Goal: Task Accomplishment & Management: Manage account settings

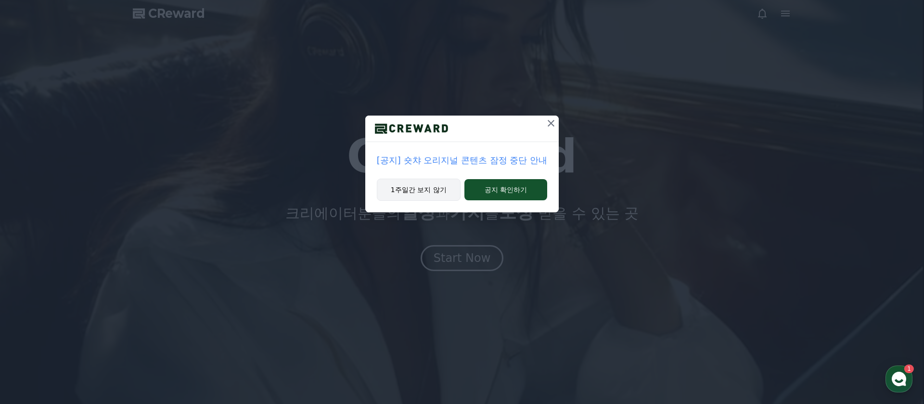
click at [434, 194] on button "1주일간 보지 않기" at bounding box center [419, 190] width 84 height 22
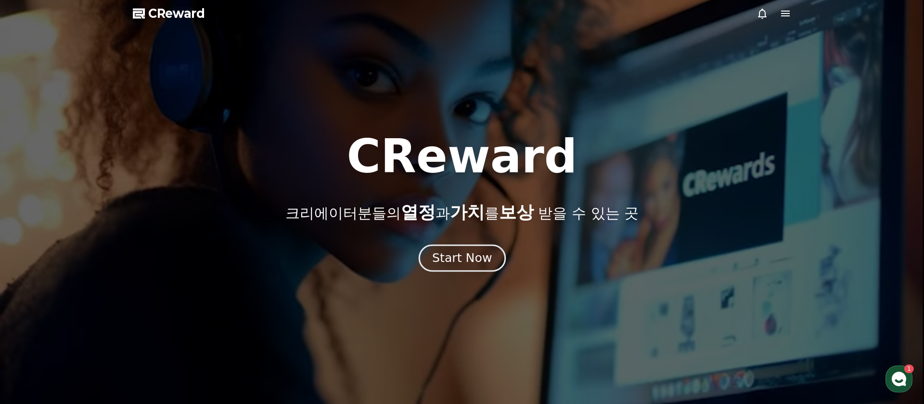
click at [474, 257] on div "Start Now" at bounding box center [462, 258] width 60 height 16
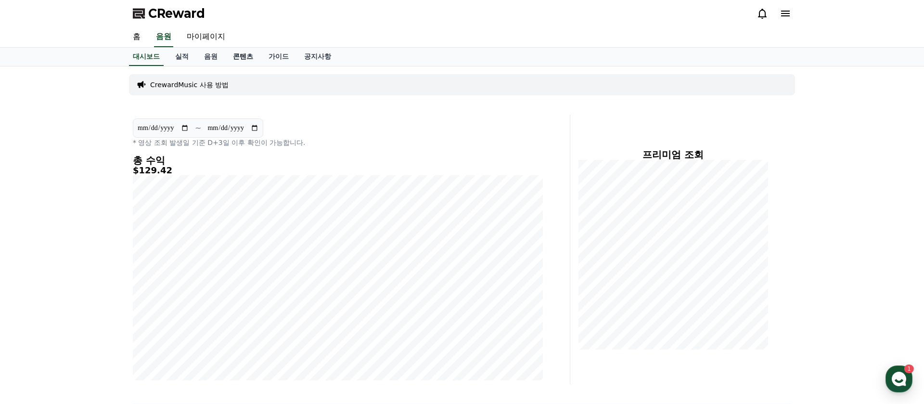
click at [226, 53] on link "콘텐츠" at bounding box center [243, 57] width 36 height 18
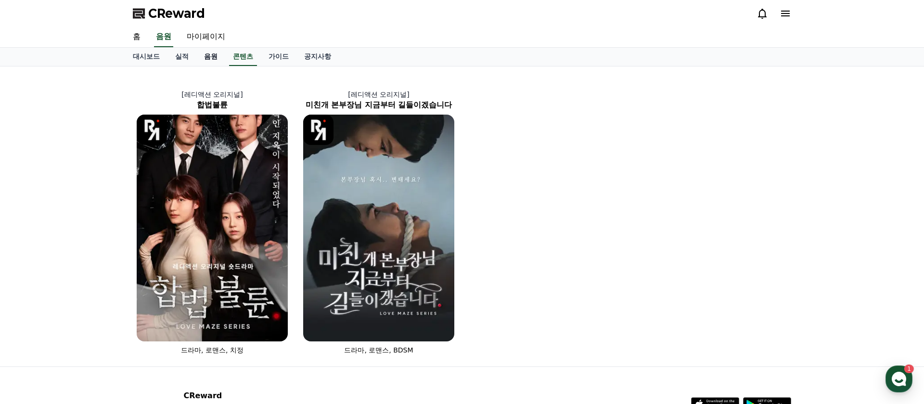
click at [205, 54] on link "음원" at bounding box center [210, 57] width 29 height 18
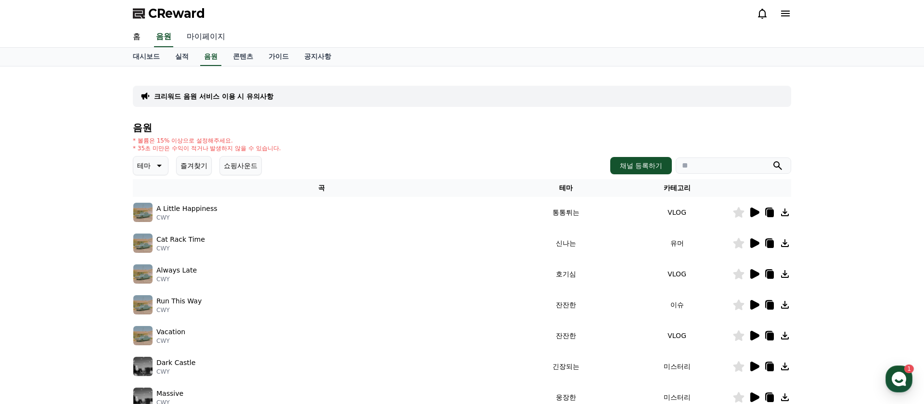
click at [207, 32] on link "마이페이지" at bounding box center [206, 37] width 54 height 20
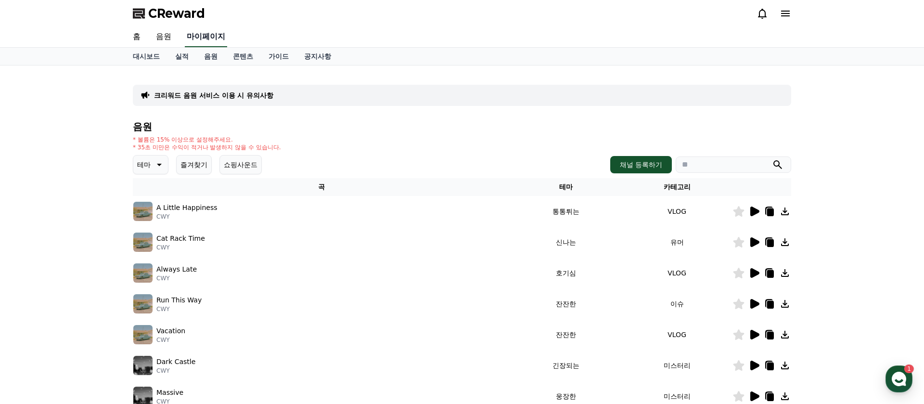
select select "**********"
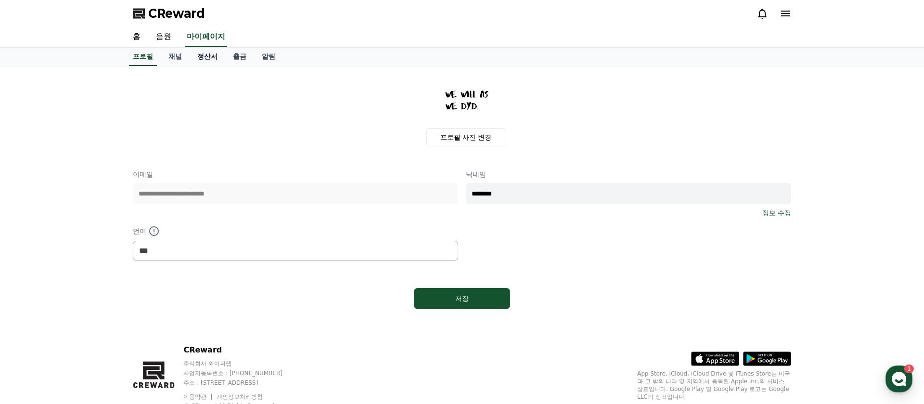
click at [193, 55] on link "정산서" at bounding box center [208, 57] width 36 height 18
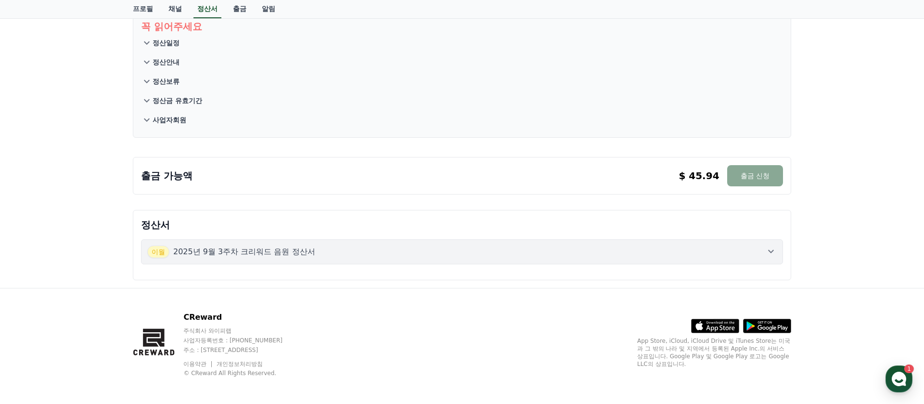
scroll to position [66, 0]
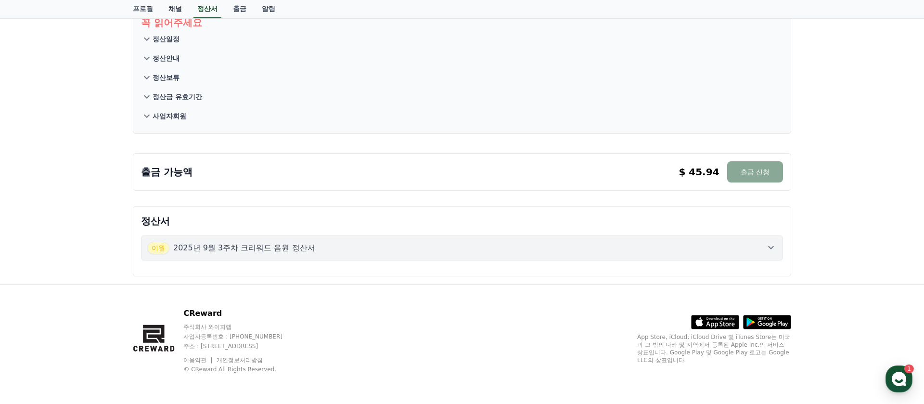
click at [713, 176] on p "$ 45.94" at bounding box center [699, 171] width 40 height 13
drag, startPoint x: 713, startPoint y: 176, endPoint x: 698, endPoint y: 184, distance: 17.0
click at [713, 176] on p "$ 45.94" at bounding box center [699, 171] width 40 height 13
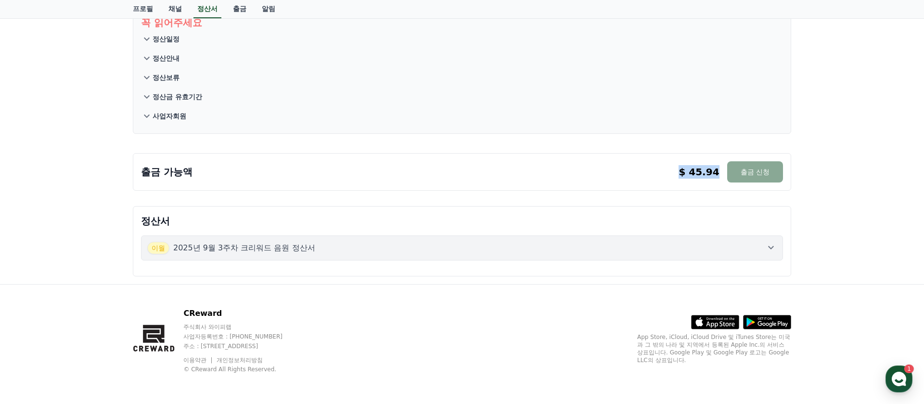
click at [628, 187] on div "출금 가능액 $ 45.94 출금 신청 $ 45.94 출금 신청" at bounding box center [462, 172] width 658 height 38
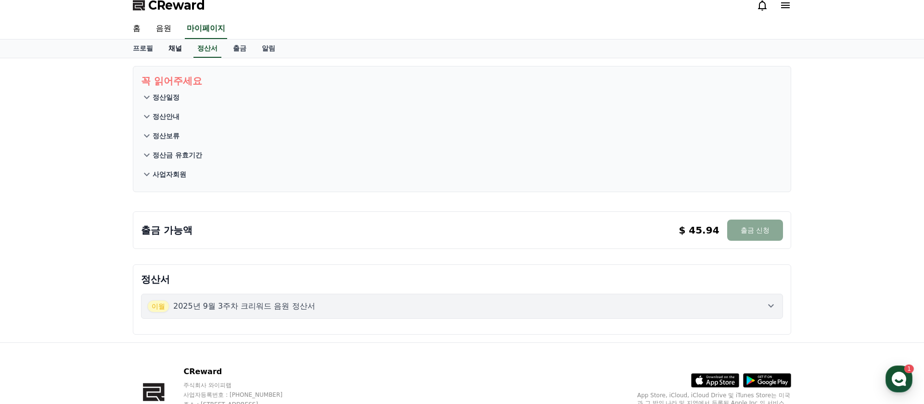
scroll to position [0, 0]
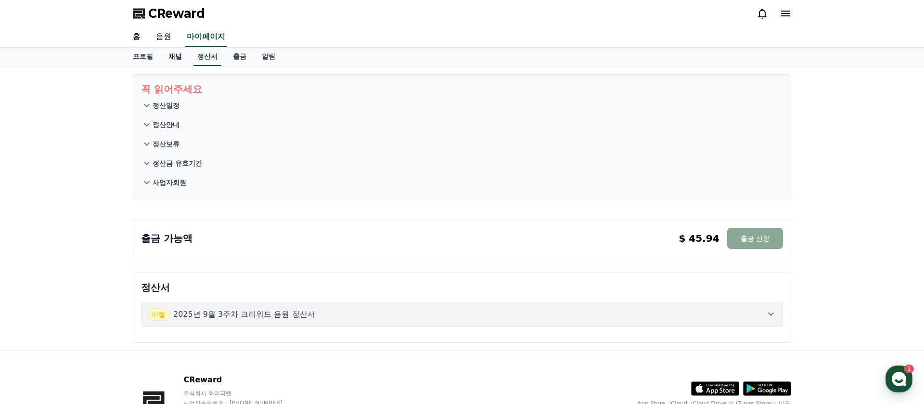
click at [170, 55] on link "채널" at bounding box center [175, 57] width 29 height 18
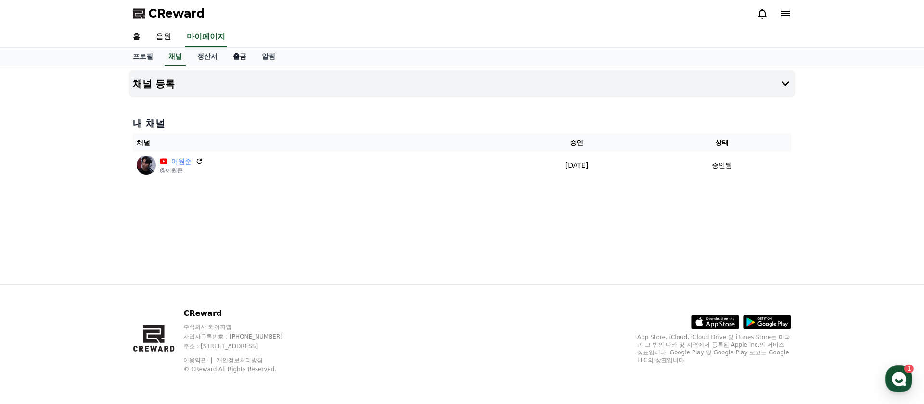
click at [233, 58] on link "출금" at bounding box center [239, 57] width 29 height 18
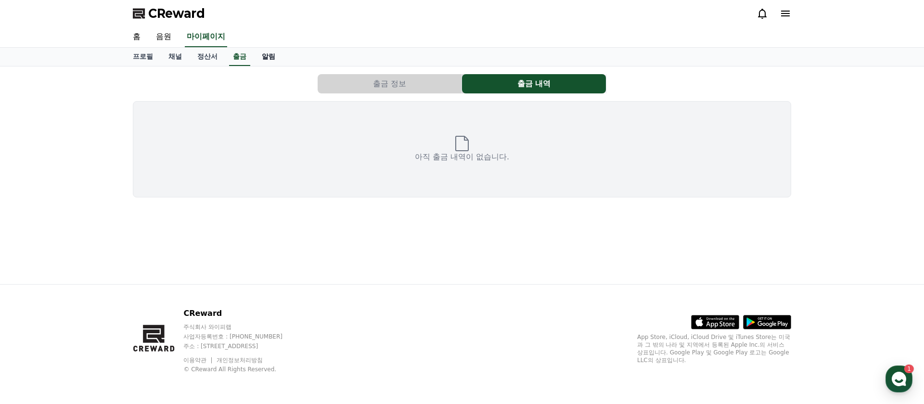
click at [255, 56] on link "알림" at bounding box center [268, 57] width 29 height 18
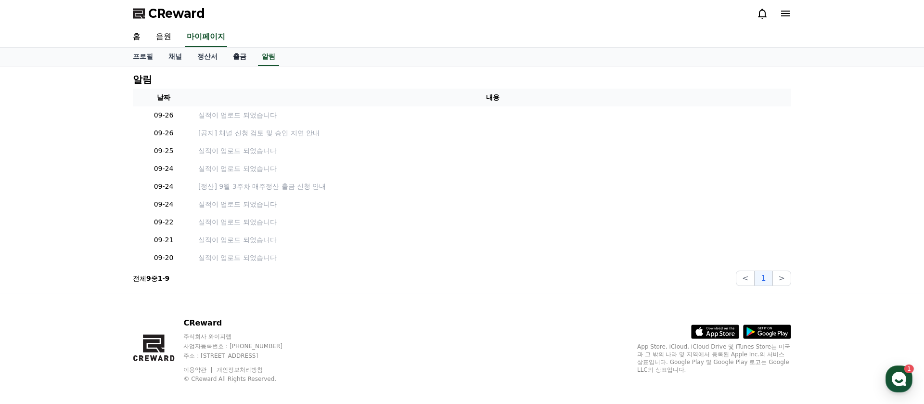
click at [225, 55] on link "출금" at bounding box center [239, 57] width 29 height 18
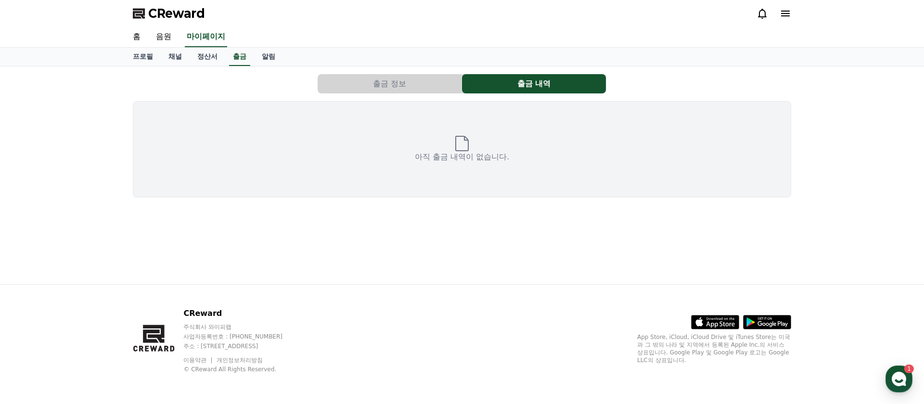
click at [421, 83] on button "출금 정보" at bounding box center [390, 83] width 144 height 19
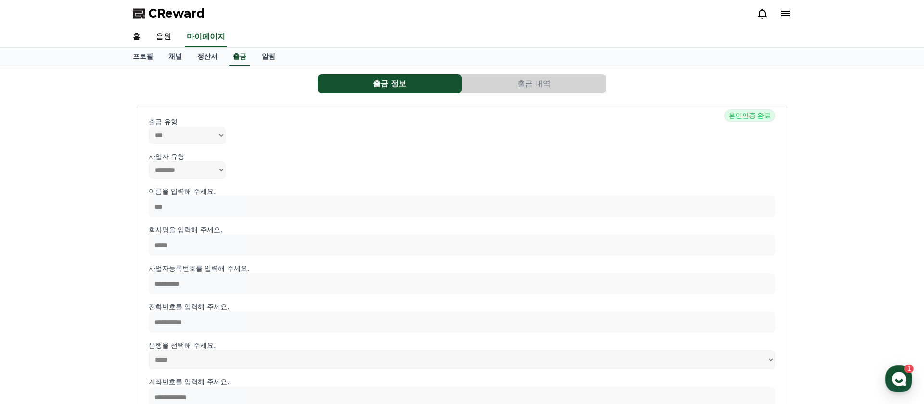
click at [533, 83] on button "출금 내역" at bounding box center [534, 83] width 144 height 19
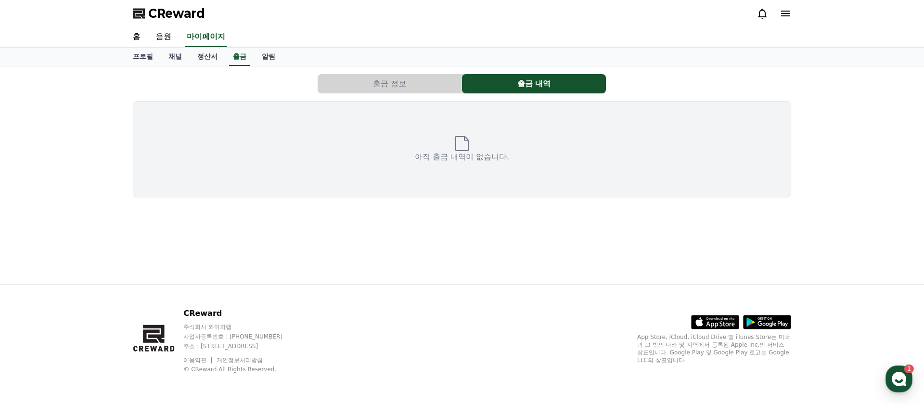
click at [399, 81] on button "출금 정보" at bounding box center [390, 83] width 144 height 19
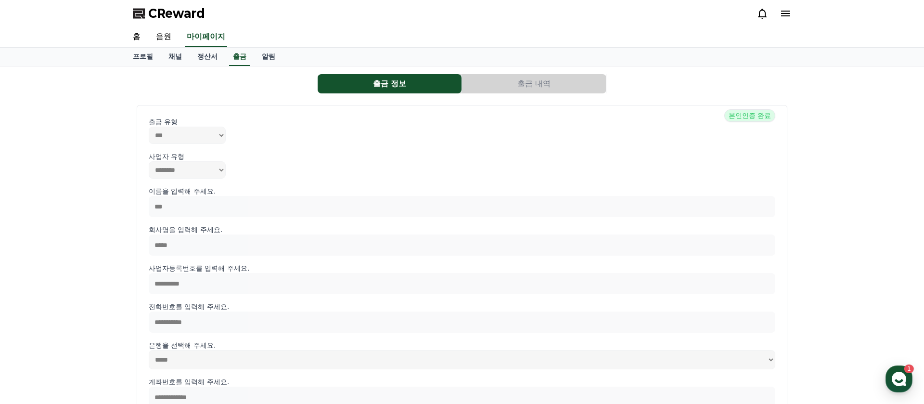
click at [788, 9] on icon at bounding box center [786, 14] width 12 height 12
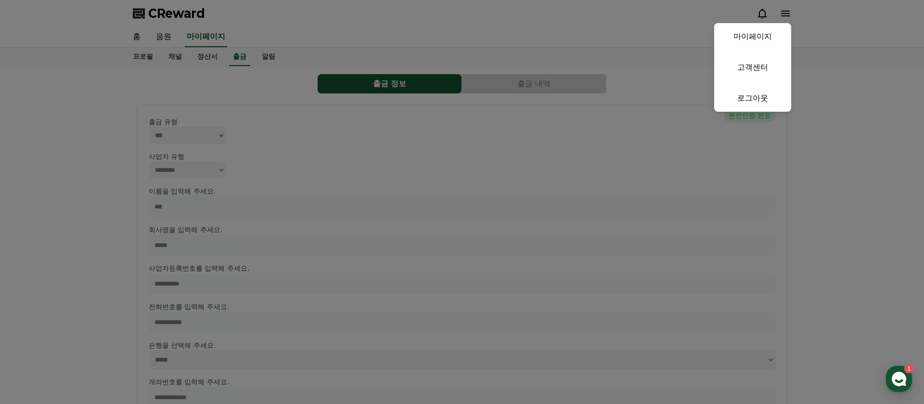
click at [788, 9] on button "close" at bounding box center [462, 202] width 924 height 404
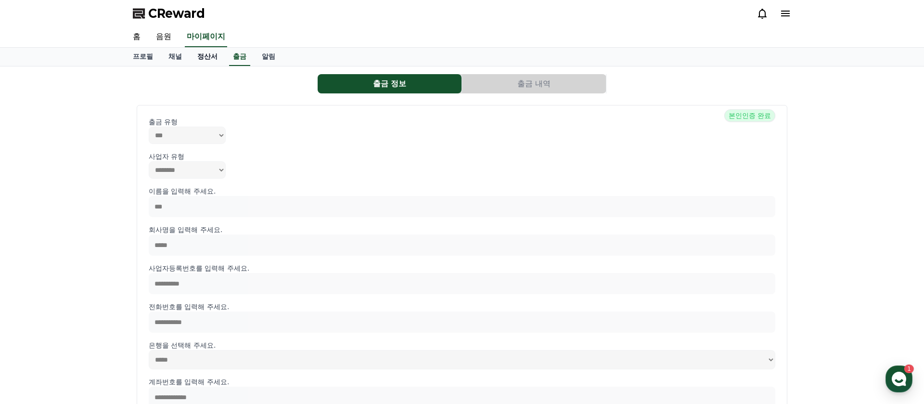
click at [204, 61] on link "정산서" at bounding box center [208, 57] width 36 height 18
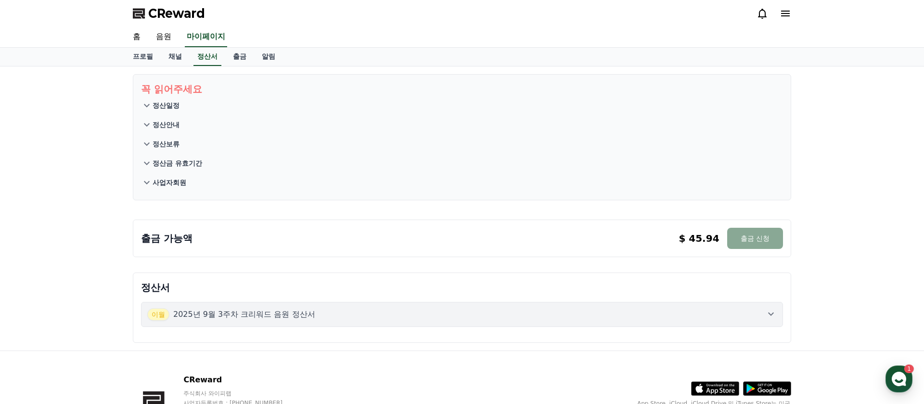
click at [267, 66] on div "프로필 채널 정산서 출금 알림" at bounding box center [462, 57] width 924 height 19
click at [261, 53] on link "알림" at bounding box center [268, 57] width 29 height 18
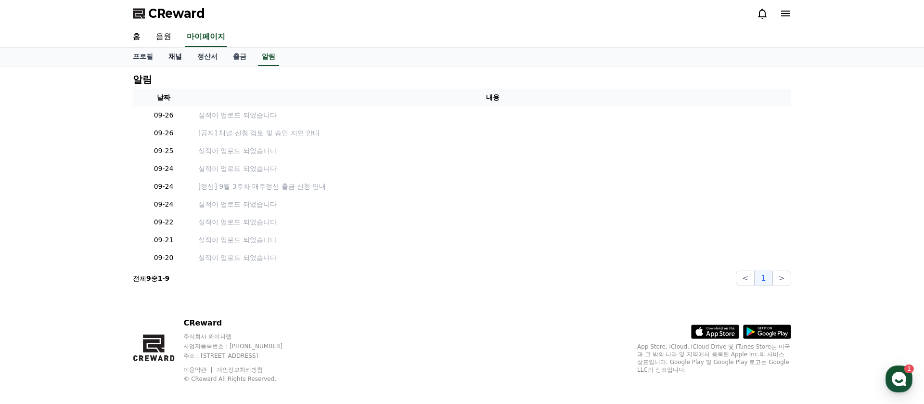
click at [170, 55] on link "채널" at bounding box center [175, 57] width 29 height 18
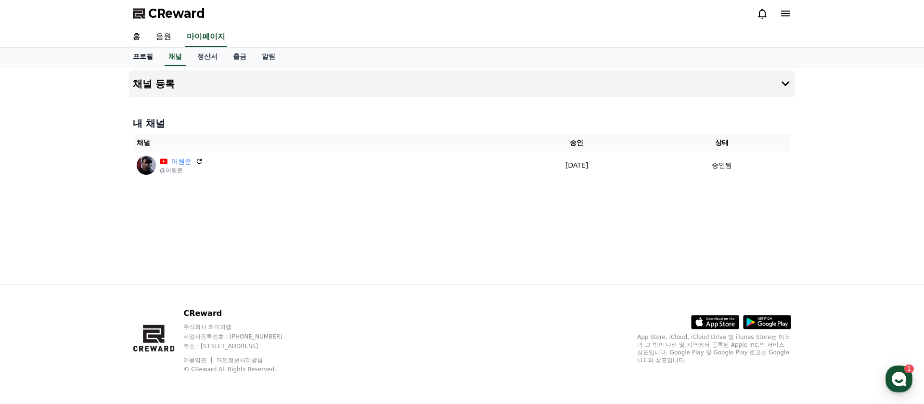
click at [137, 56] on link "프로필" at bounding box center [143, 57] width 36 height 18
select select "**********"
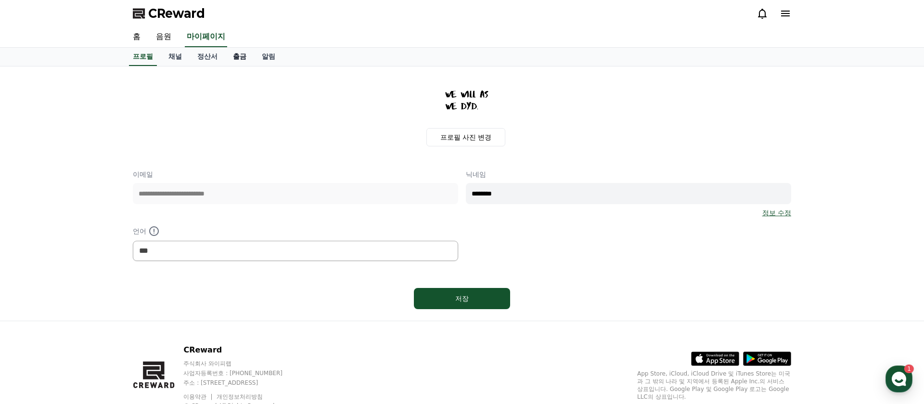
click at [227, 55] on link "출금" at bounding box center [239, 57] width 29 height 18
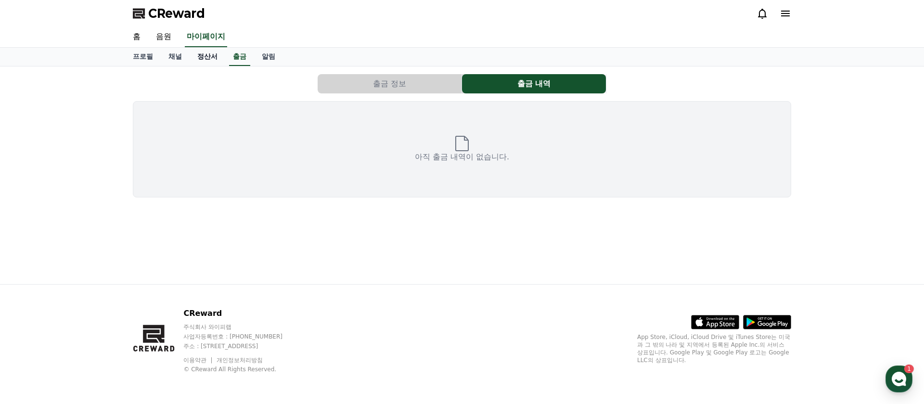
click at [193, 53] on link "정산서" at bounding box center [208, 57] width 36 height 18
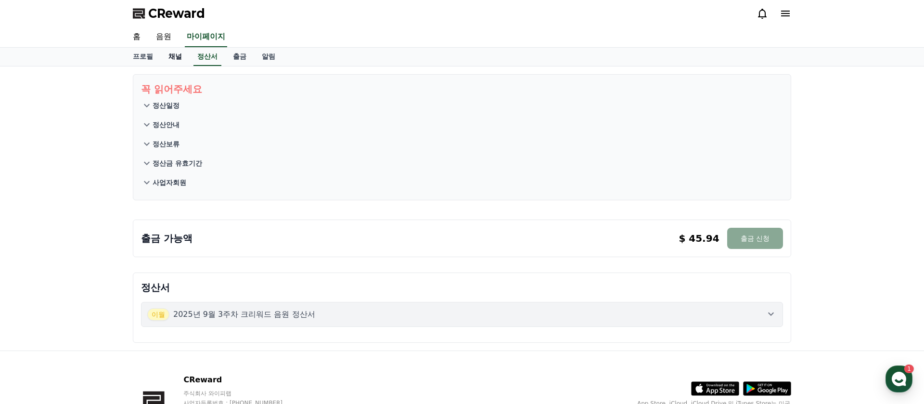
click at [172, 57] on link "채널" at bounding box center [175, 57] width 29 height 18
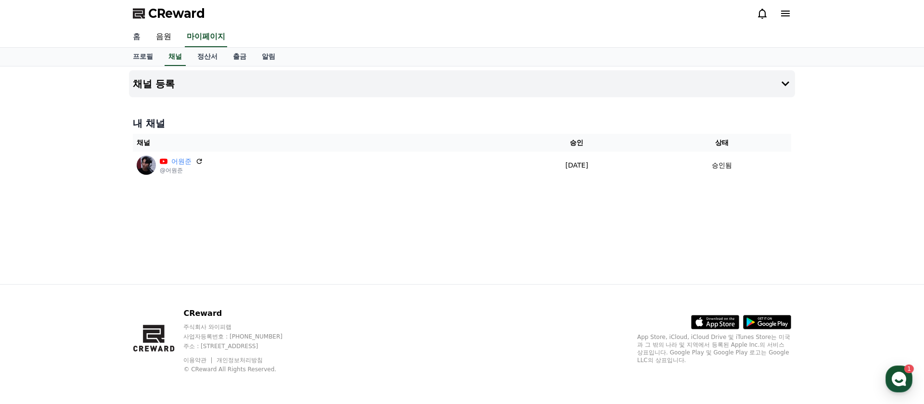
drag, startPoint x: 157, startPoint y: 34, endPoint x: 138, endPoint y: 34, distance: 19.3
click at [157, 34] on link "음원" at bounding box center [163, 37] width 31 height 20
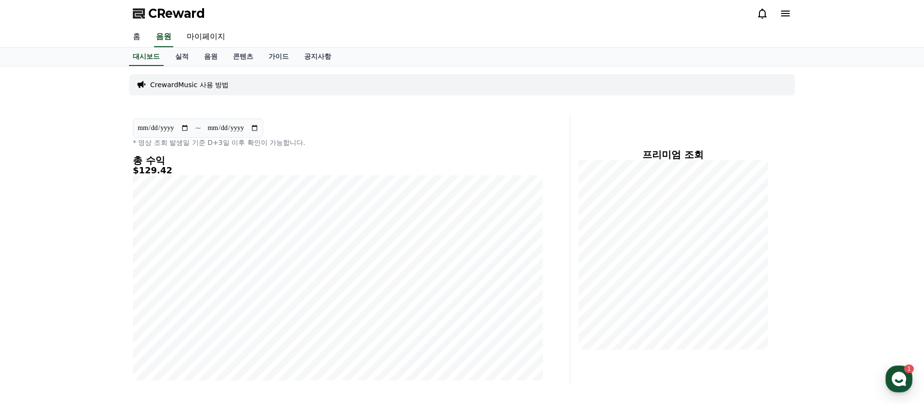
click at [134, 34] on link "홈" at bounding box center [136, 37] width 23 height 20
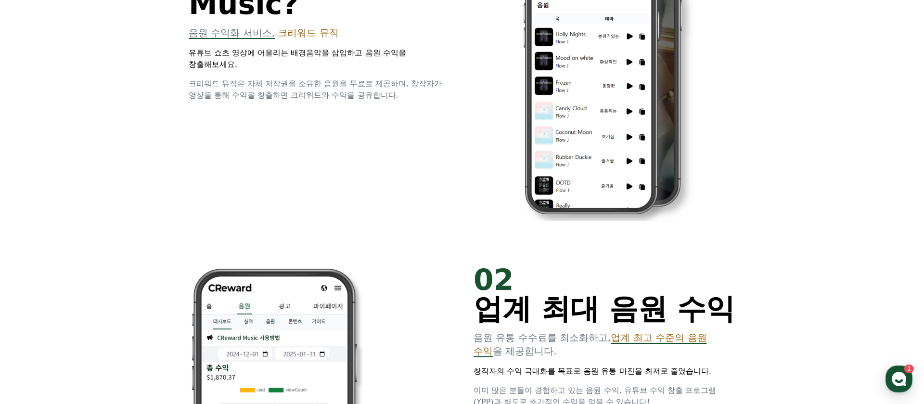
scroll to position [516, 0]
